Goal: Information Seeking & Learning: Learn about a topic

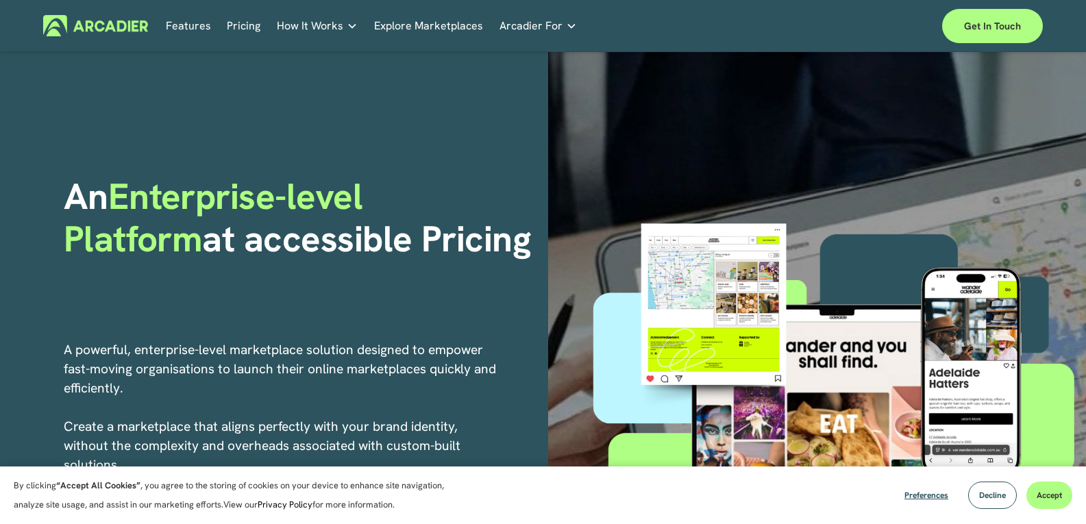
click at [245, 23] on link "Pricing" at bounding box center [244, 25] width 34 height 21
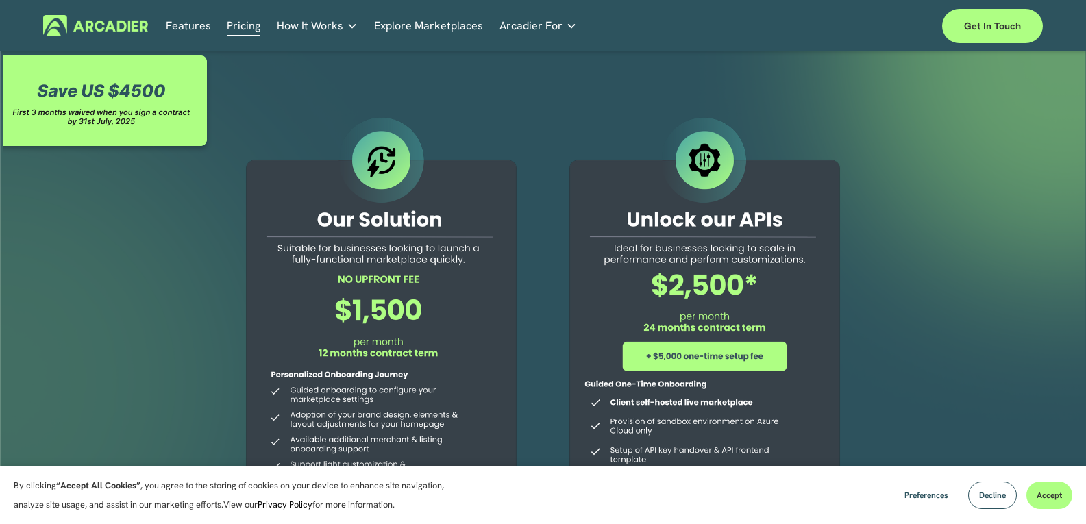
click at [410, 31] on link "Explore Marketplaces" at bounding box center [428, 25] width 109 height 21
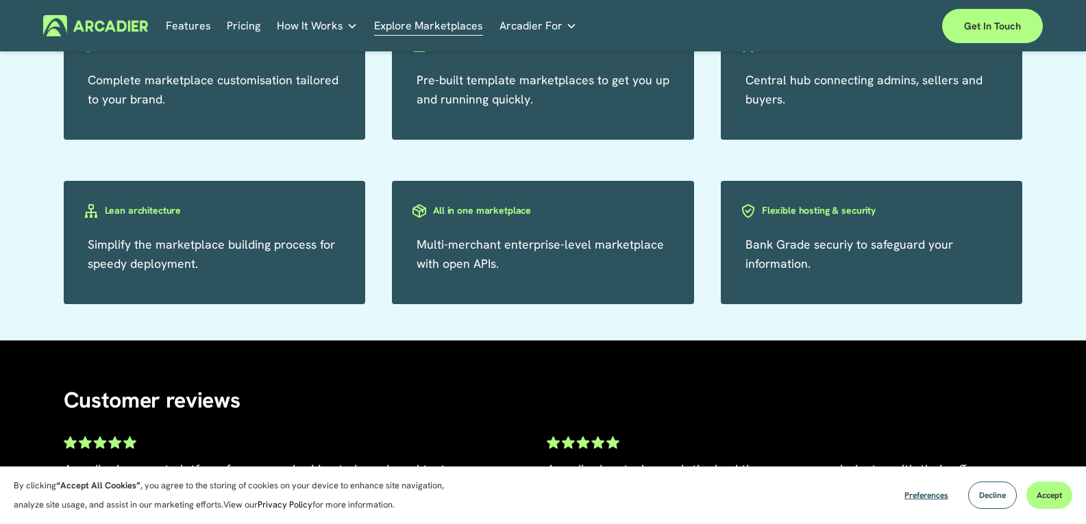
scroll to position [2467, 0]
